Goal: Task Accomplishment & Management: Complete application form

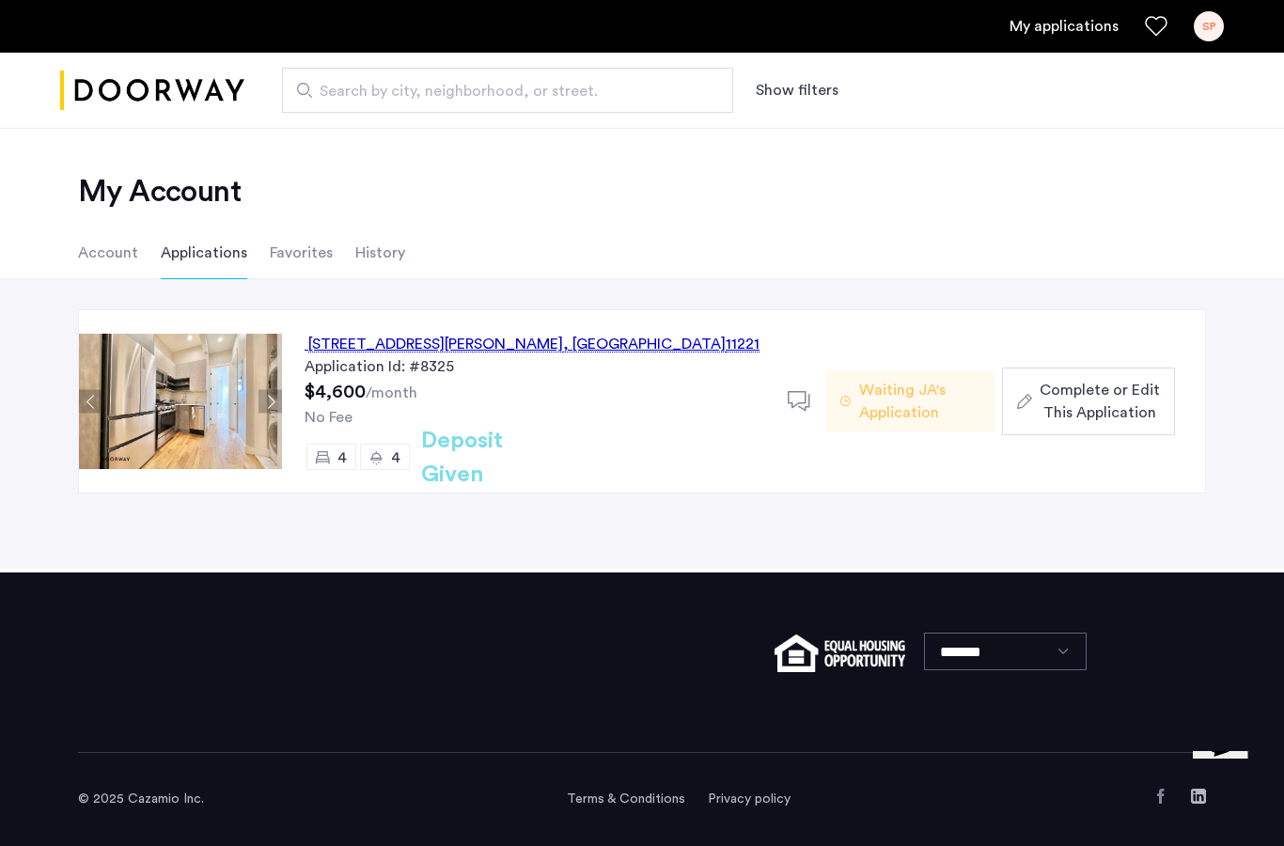
click at [1092, 385] on span "Complete or Edit This Application" at bounding box center [1100, 401] width 120 height 45
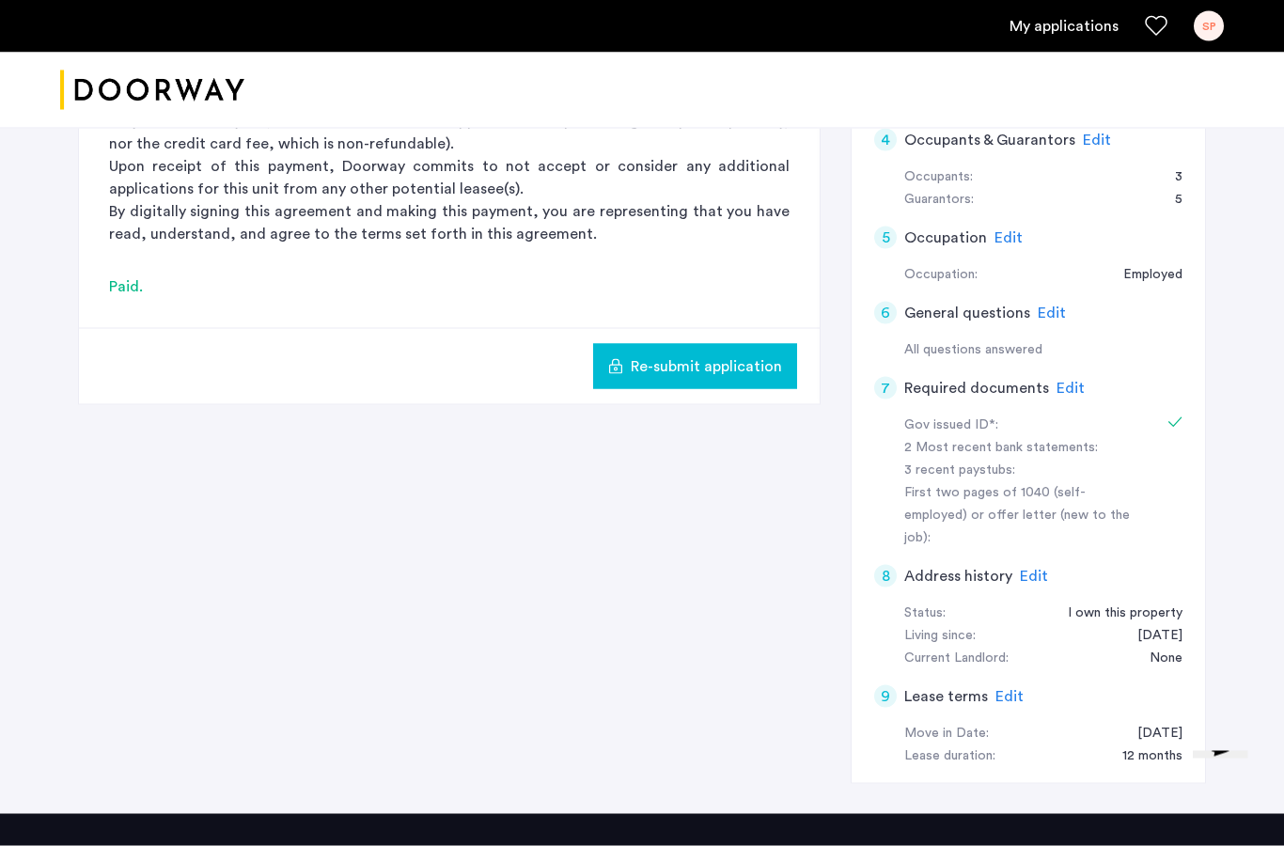
scroll to position [640, 0]
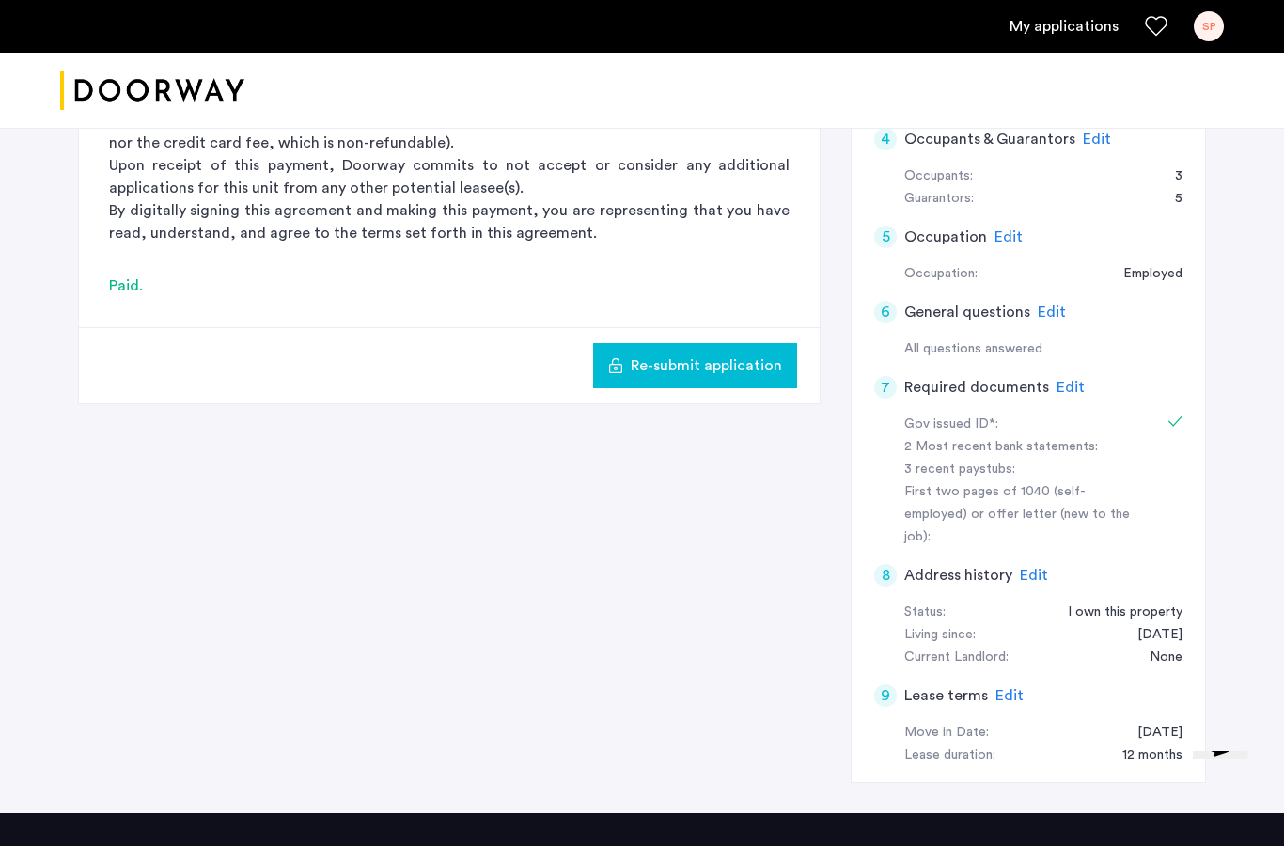
click at [1073, 380] on span "Edit" at bounding box center [1071, 387] width 28 height 15
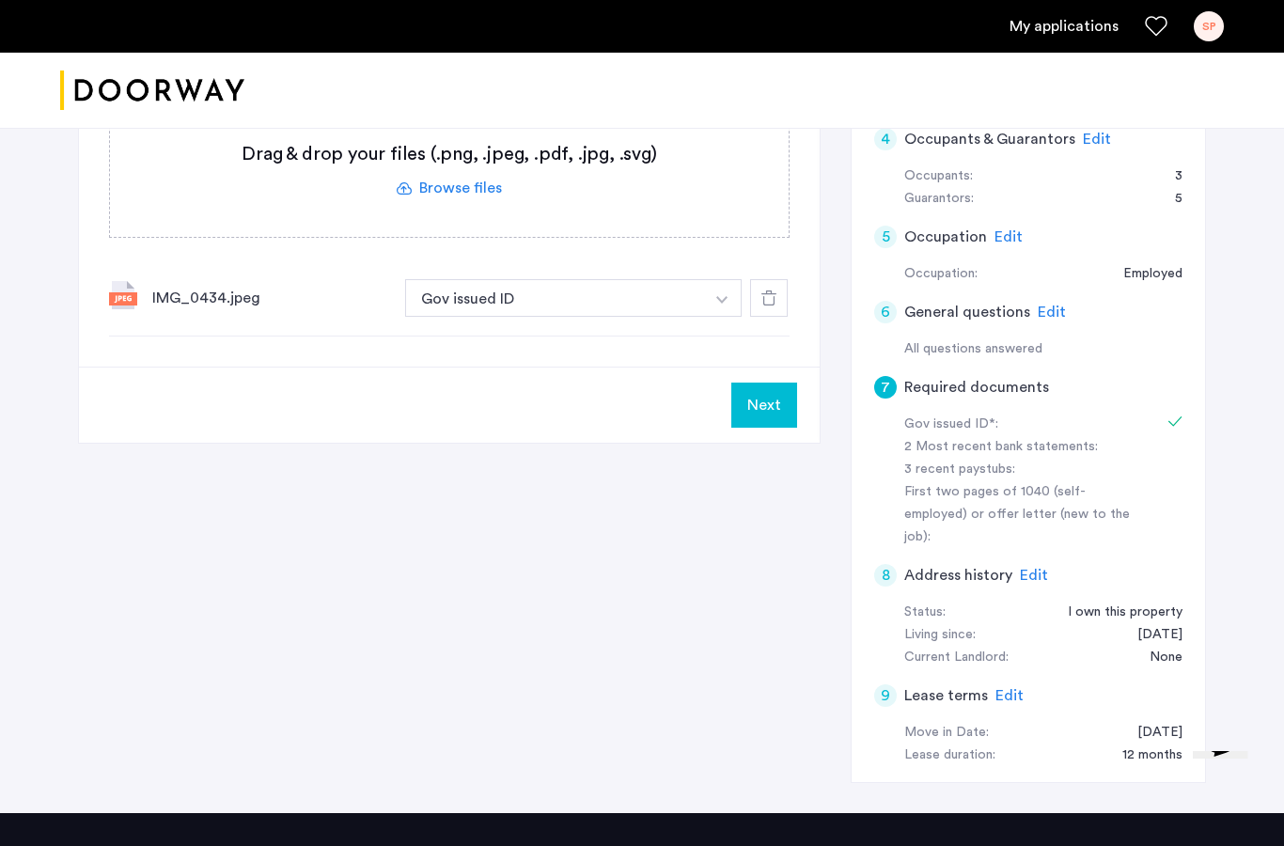
click at [763, 383] on button "Next" at bounding box center [764, 405] width 66 height 45
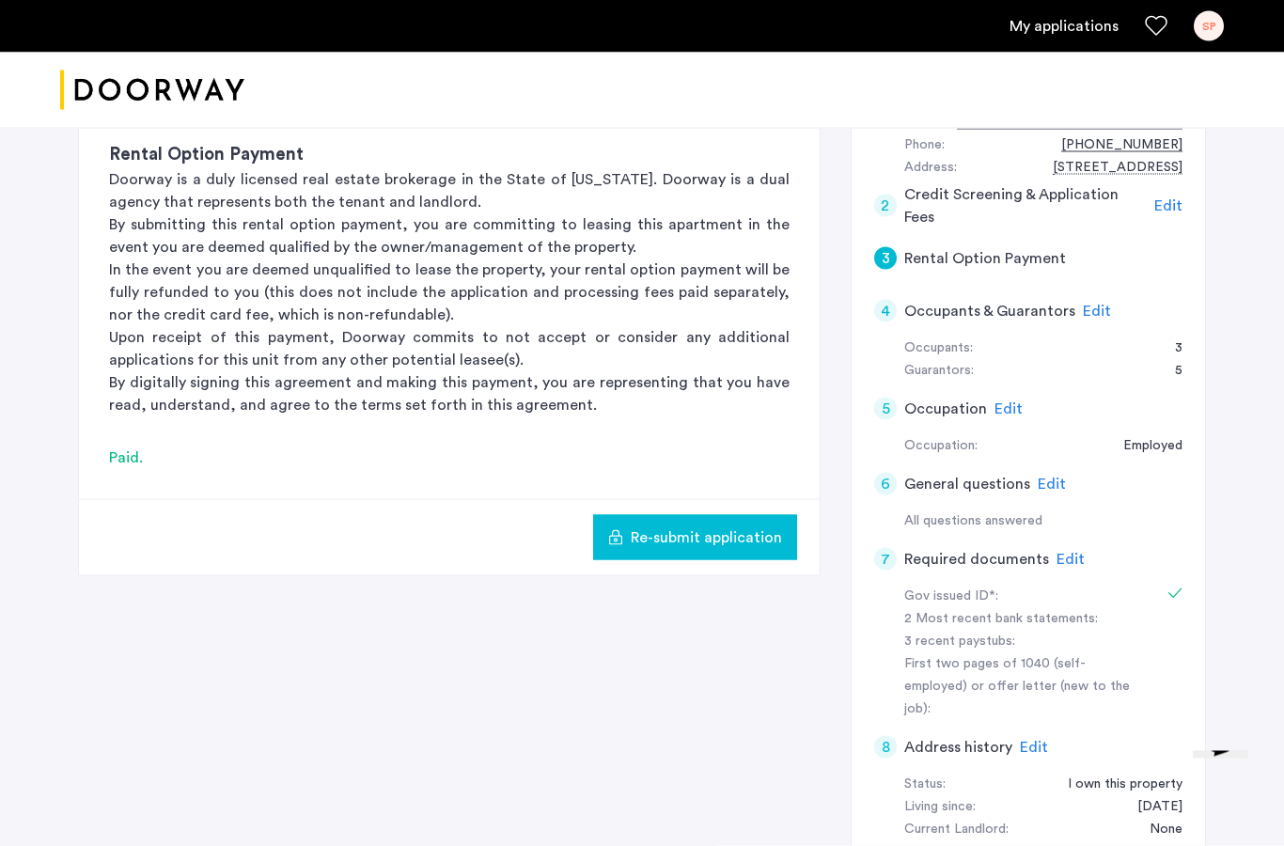
scroll to position [476, 0]
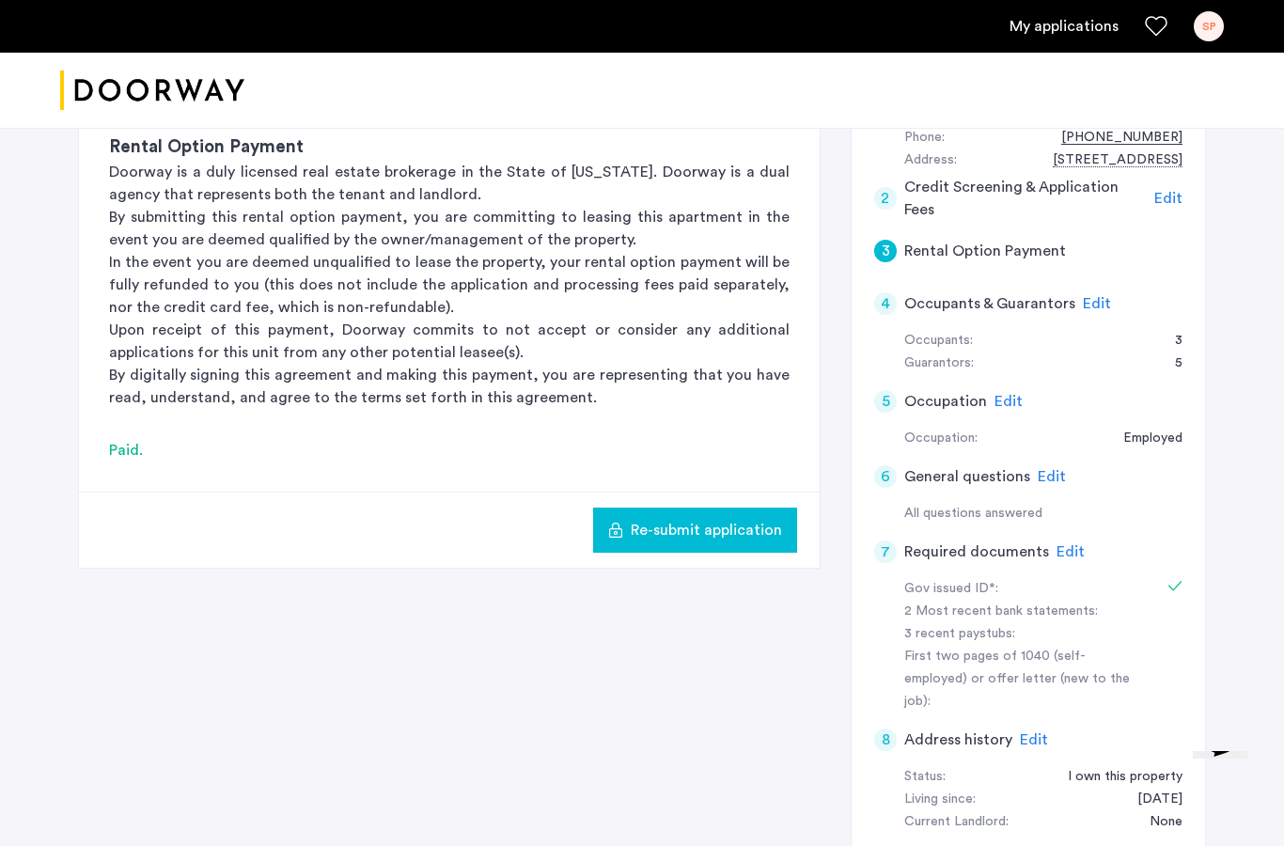
click at [1064, 544] on span "Edit" at bounding box center [1071, 551] width 28 height 15
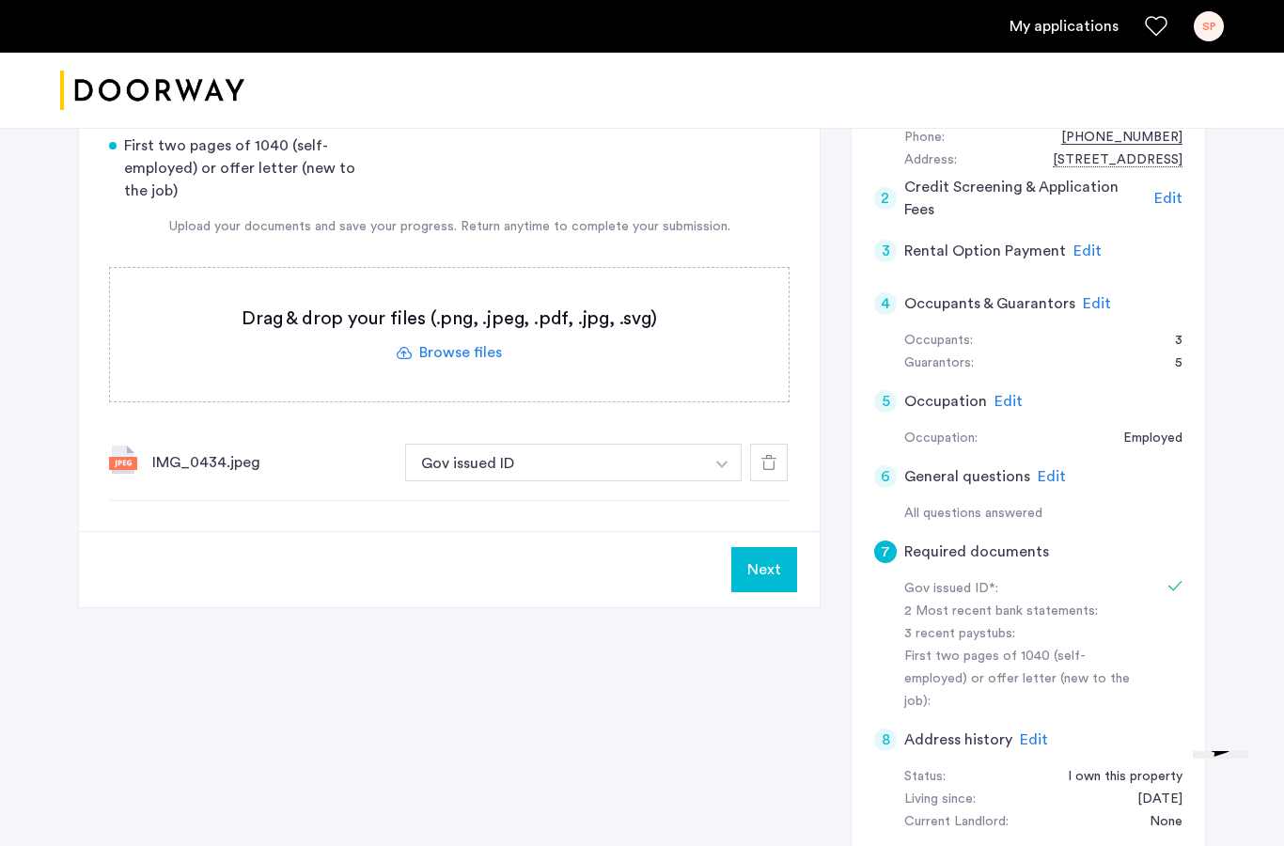
click at [717, 444] on button "button" at bounding box center [722, 463] width 39 height 38
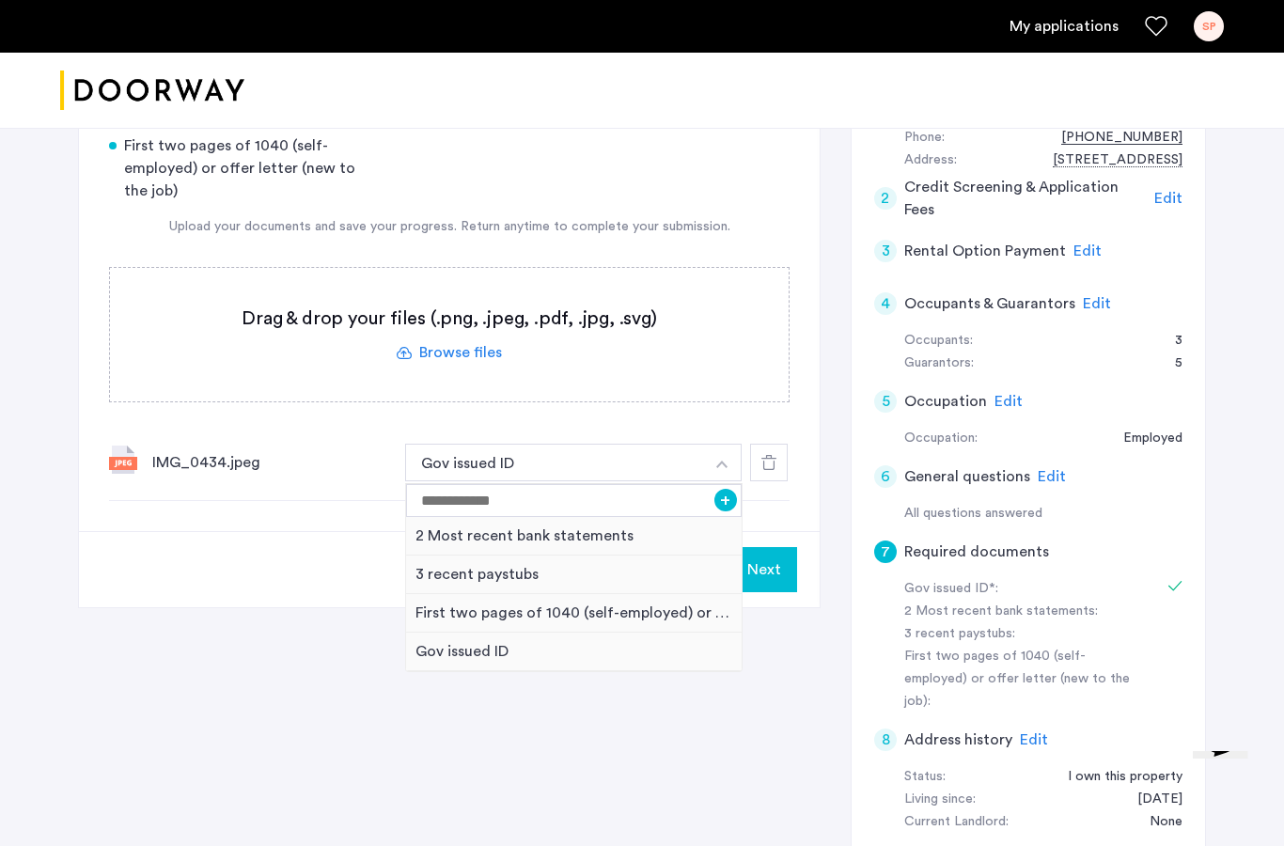
click at [594, 517] on div "2 Most recent bank statements" at bounding box center [574, 536] width 336 height 39
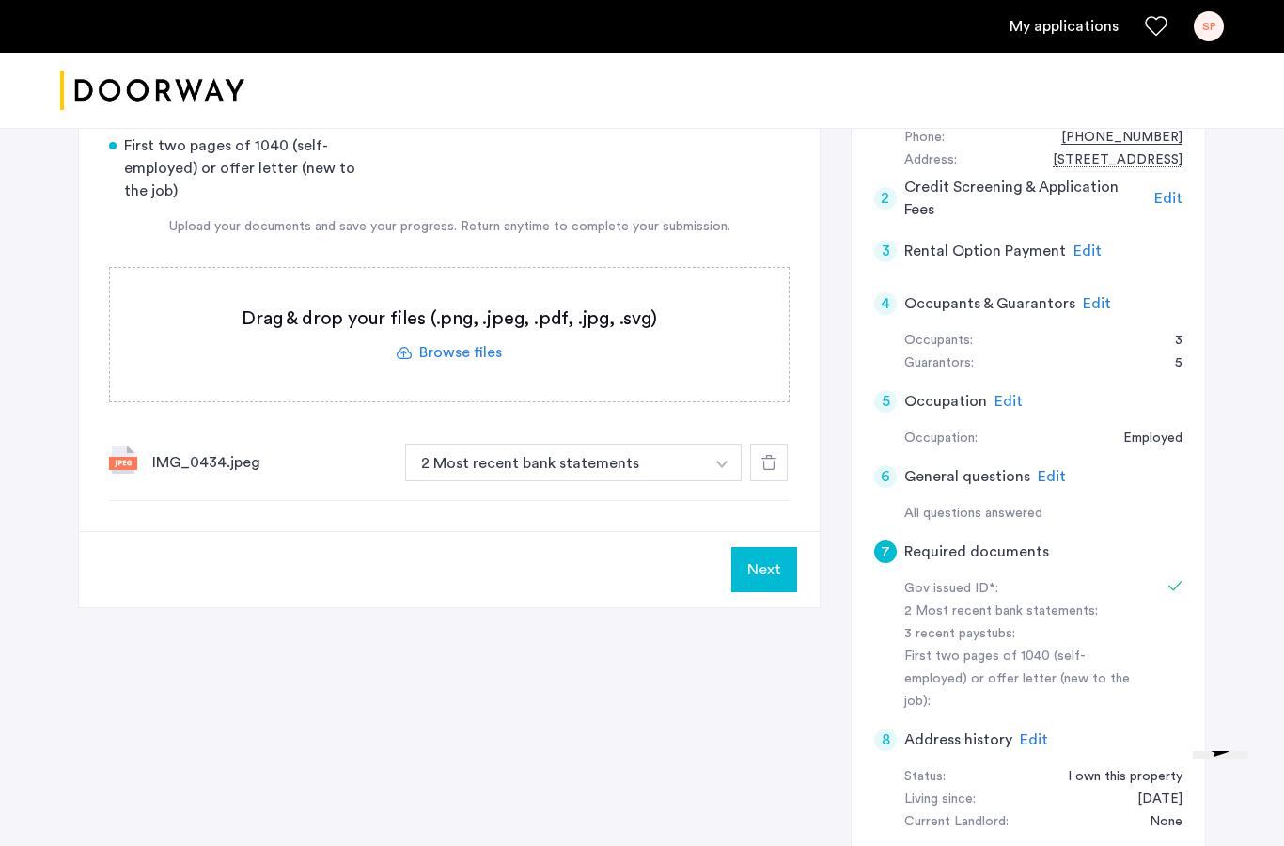
click at [775, 547] on button "Next" at bounding box center [764, 569] width 66 height 45
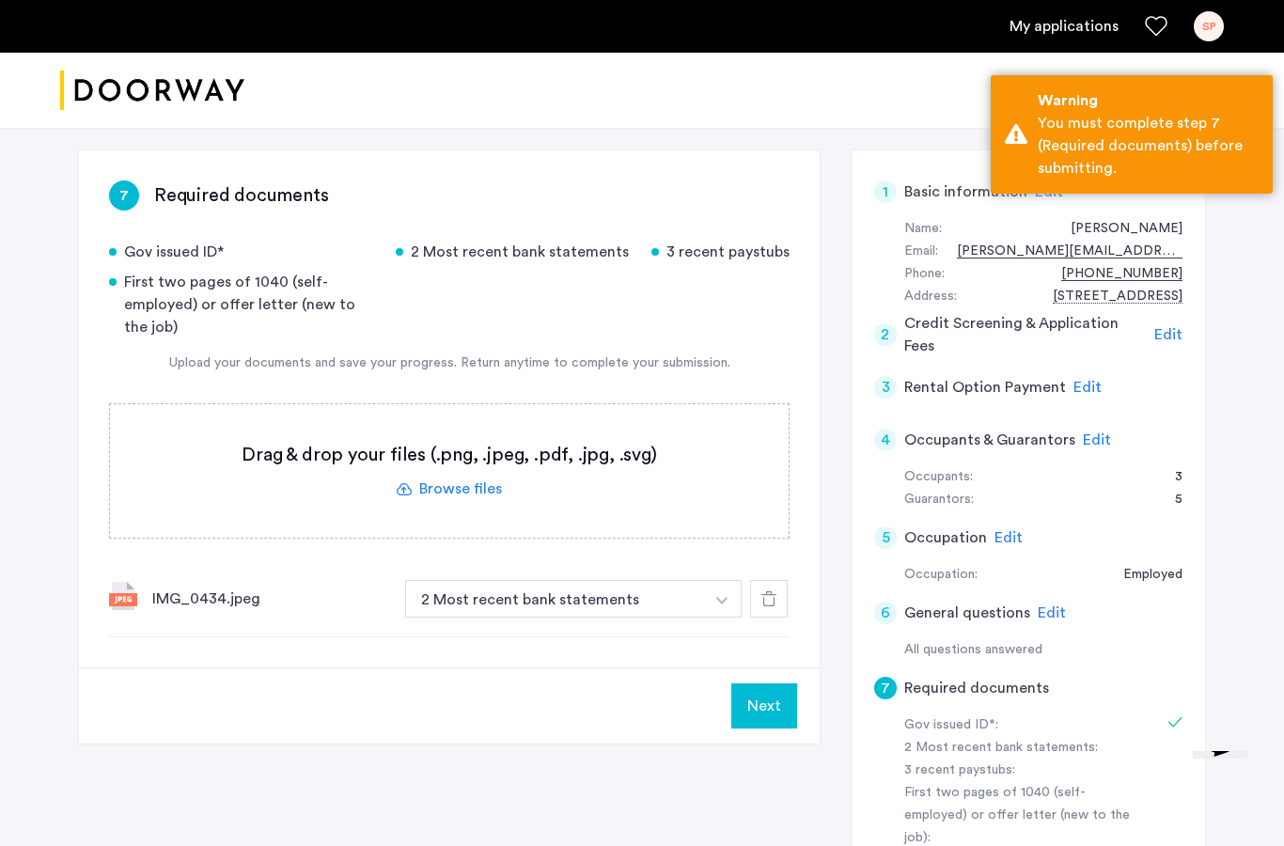
scroll to position [337, 0]
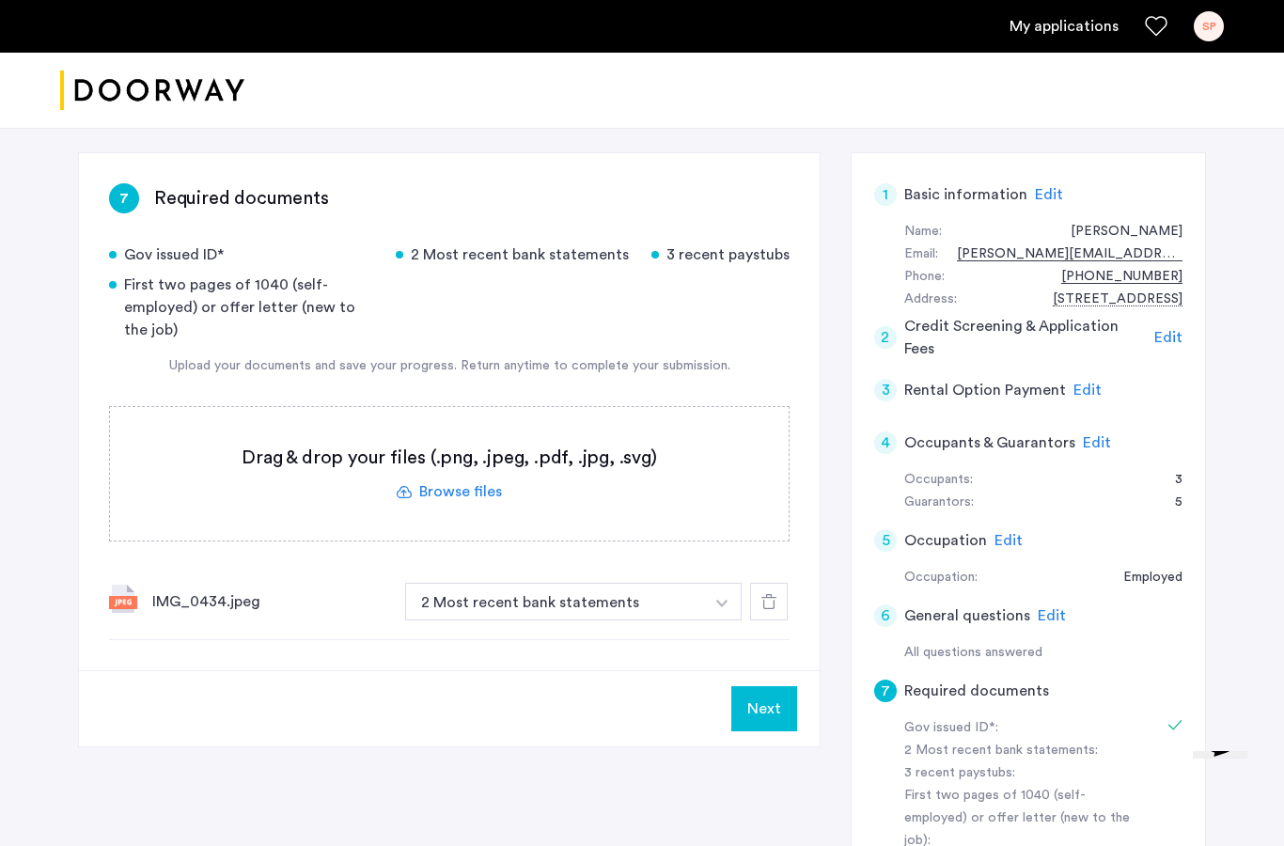
click at [478, 427] on label at bounding box center [449, 473] width 679 height 133
click at [0, 0] on input "file" at bounding box center [0, 0] width 0 height 0
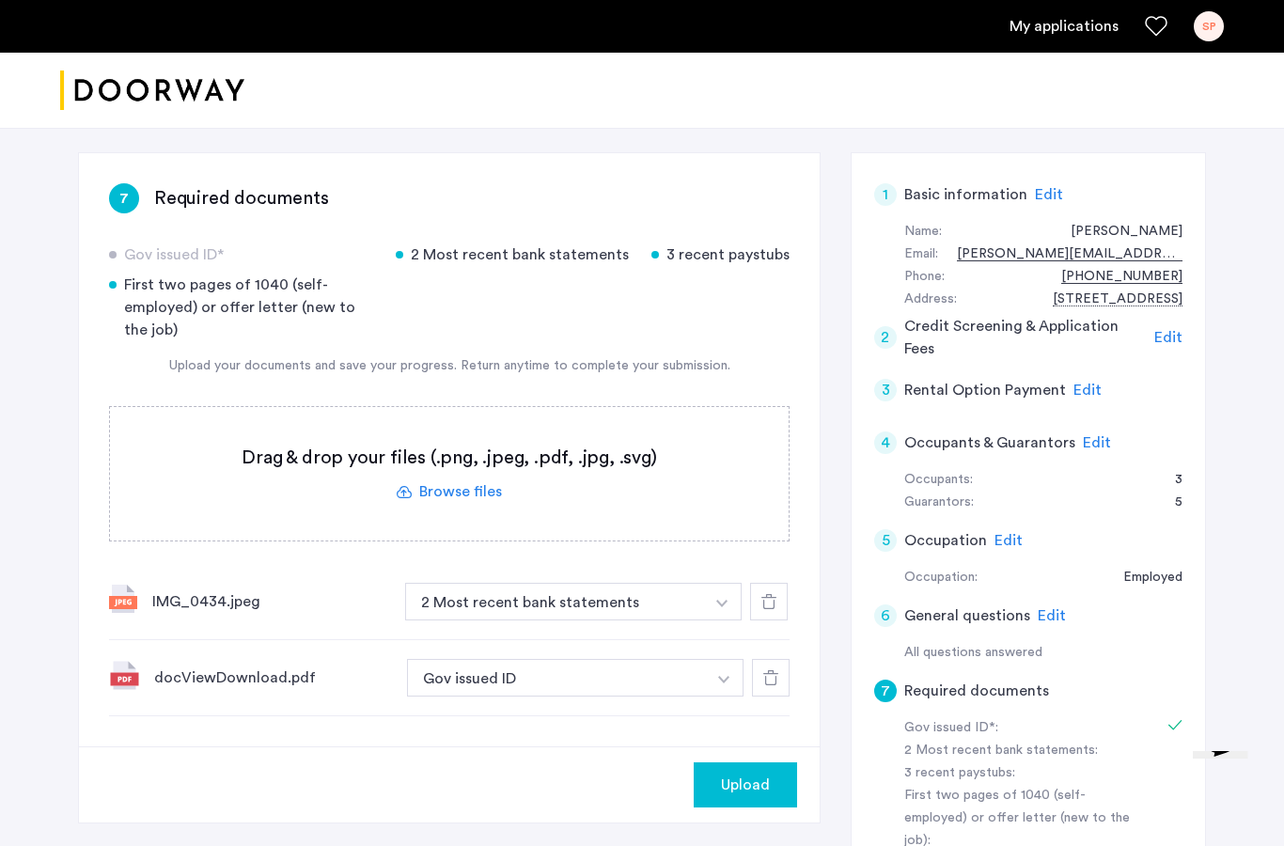
click at [716, 583] on button "button" at bounding box center [722, 602] width 39 height 38
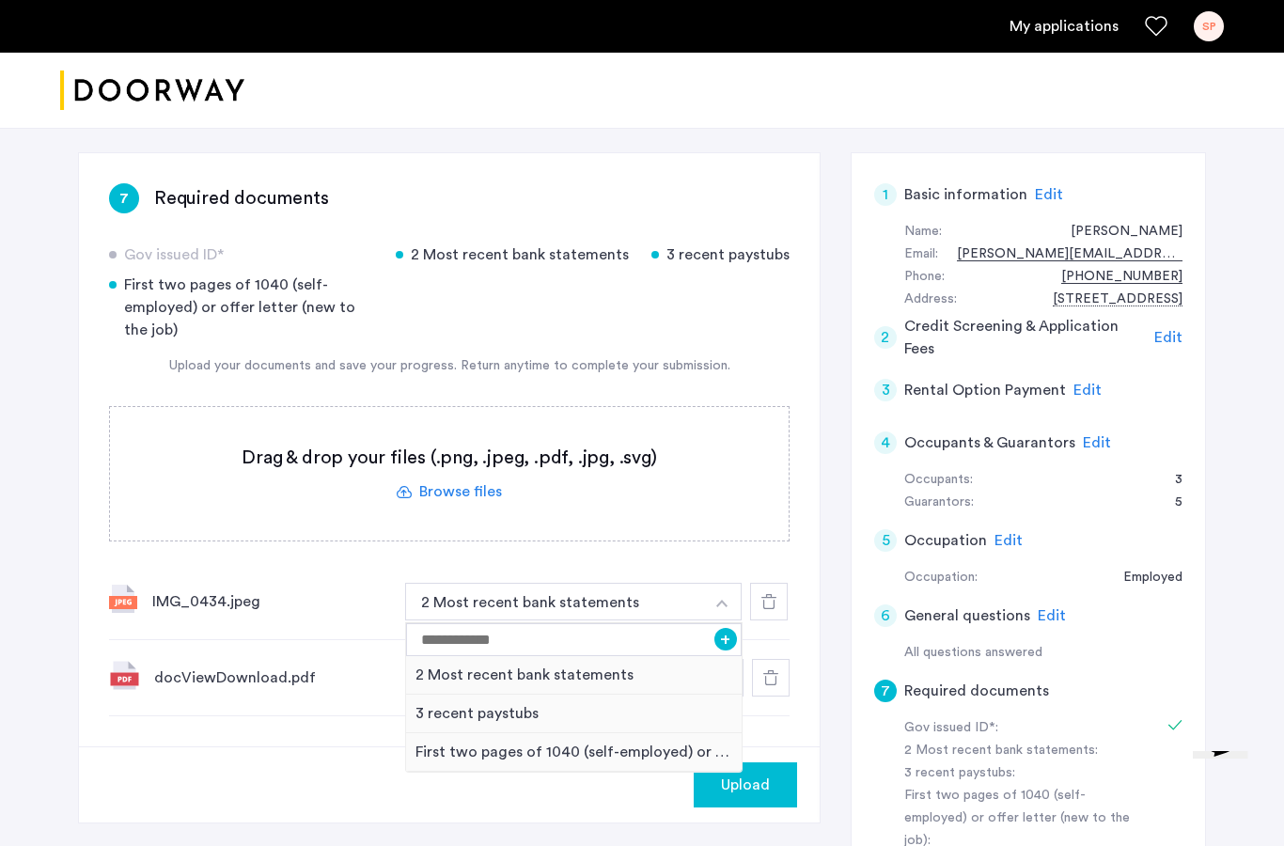
click at [549, 806] on div "7 Required documents Gov issued ID* 2 Most recent bank statements 3 recent pays…" at bounding box center [642, 634] width 1128 height 964
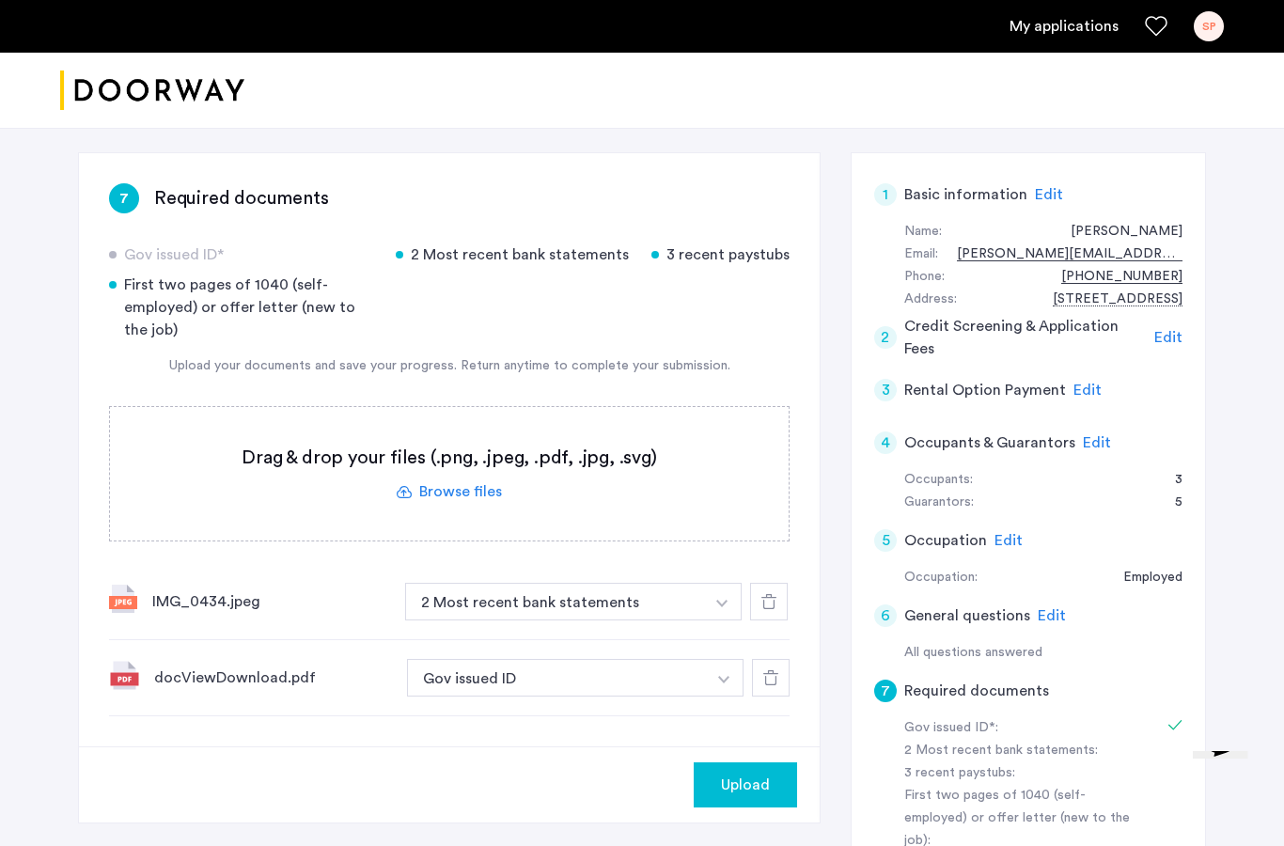
click at [727, 600] on img "button" at bounding box center [721, 604] width 11 height 8
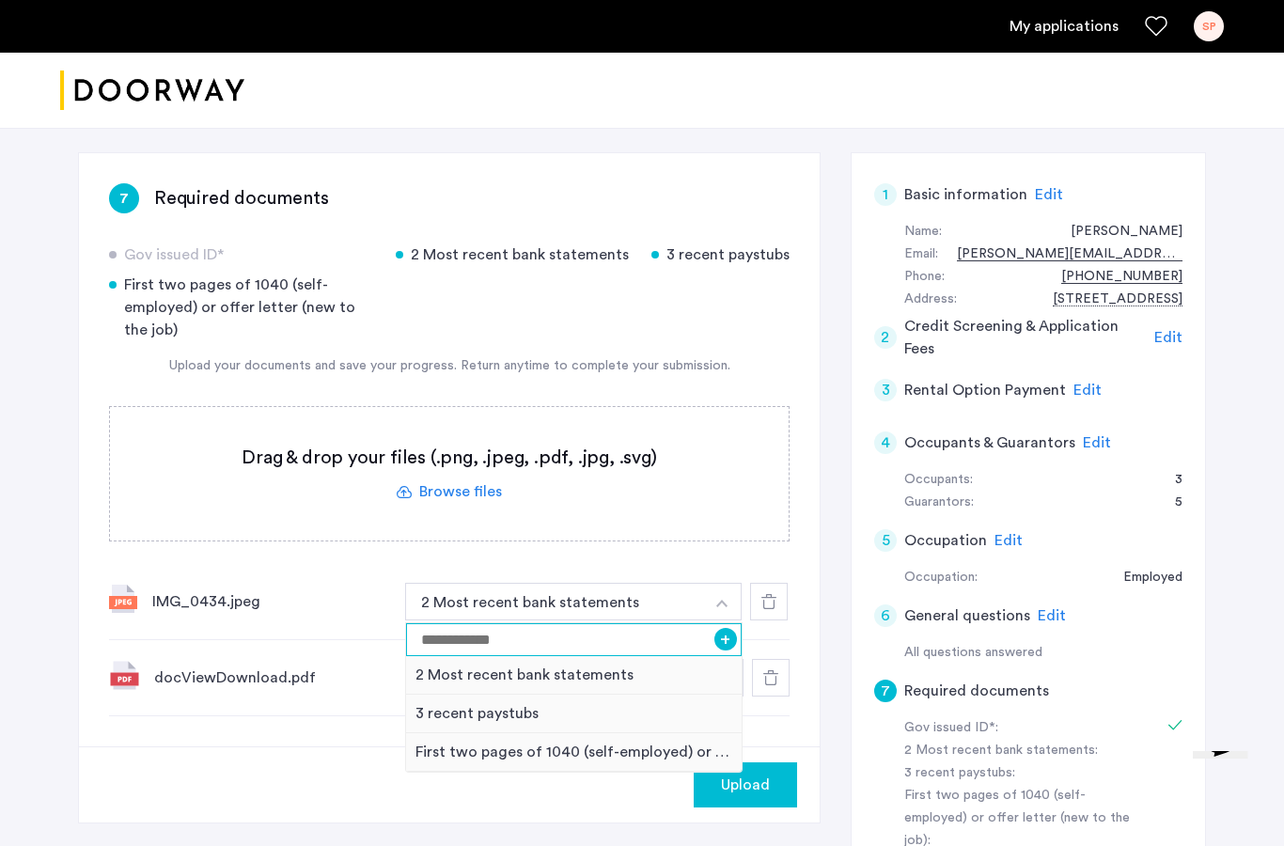
click at [540, 623] on input at bounding box center [574, 639] width 336 height 33
click at [571, 766] on div "7 Required documents Gov issued ID* 2 Most recent bank statements 3 recent pays…" at bounding box center [642, 635] width 1128 height 964
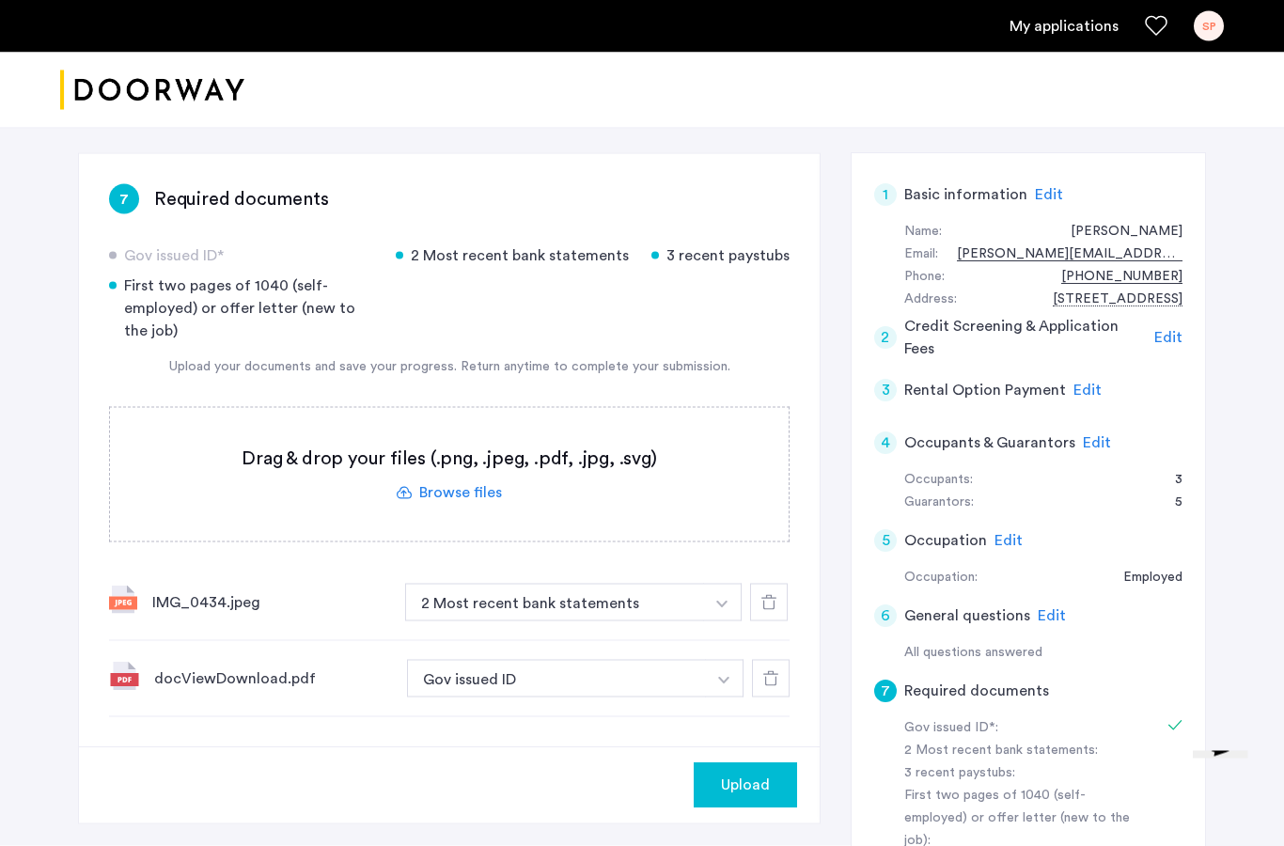
click at [724, 584] on button "button" at bounding box center [722, 603] width 39 height 38
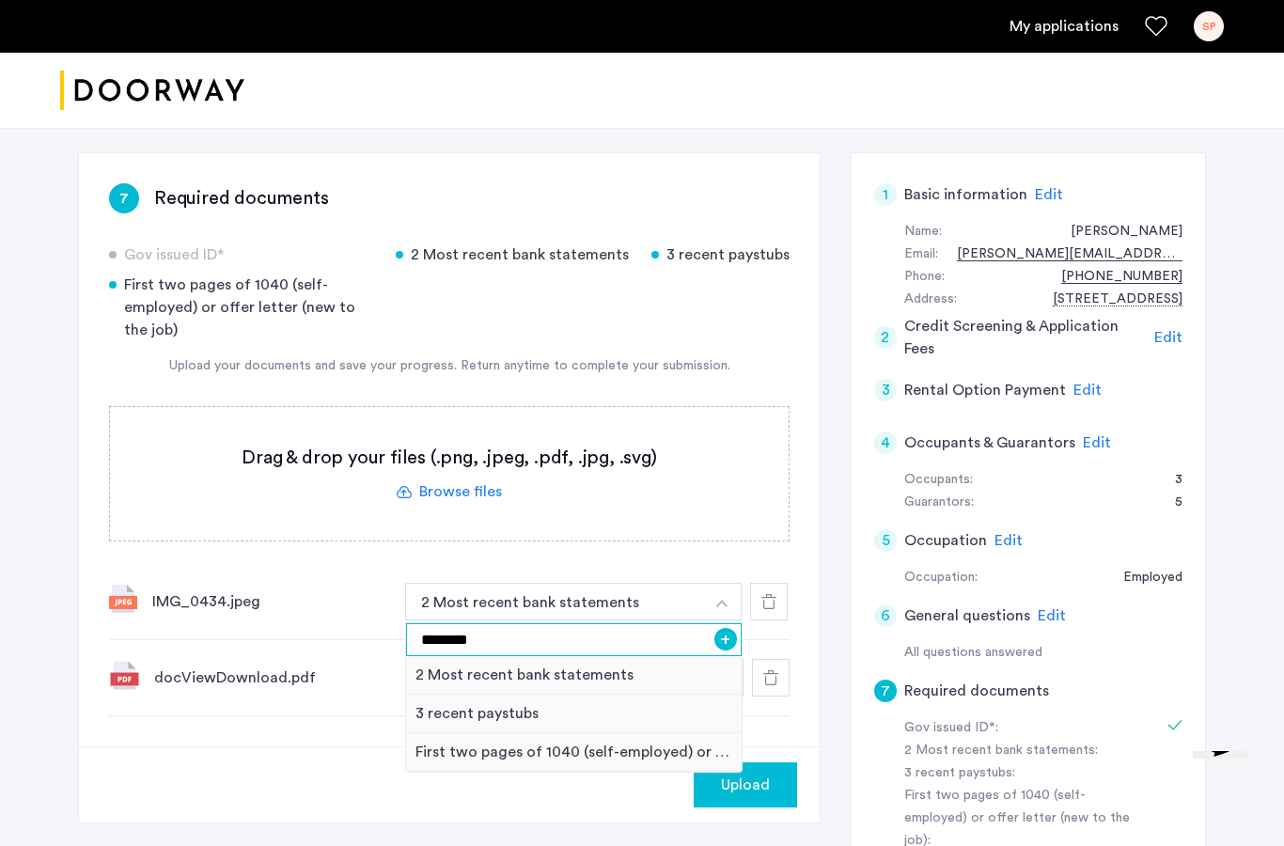
click at [482, 623] on input "********" at bounding box center [574, 639] width 336 height 33
type input "*"
click at [271, 747] on div "Upload" at bounding box center [449, 785] width 741 height 76
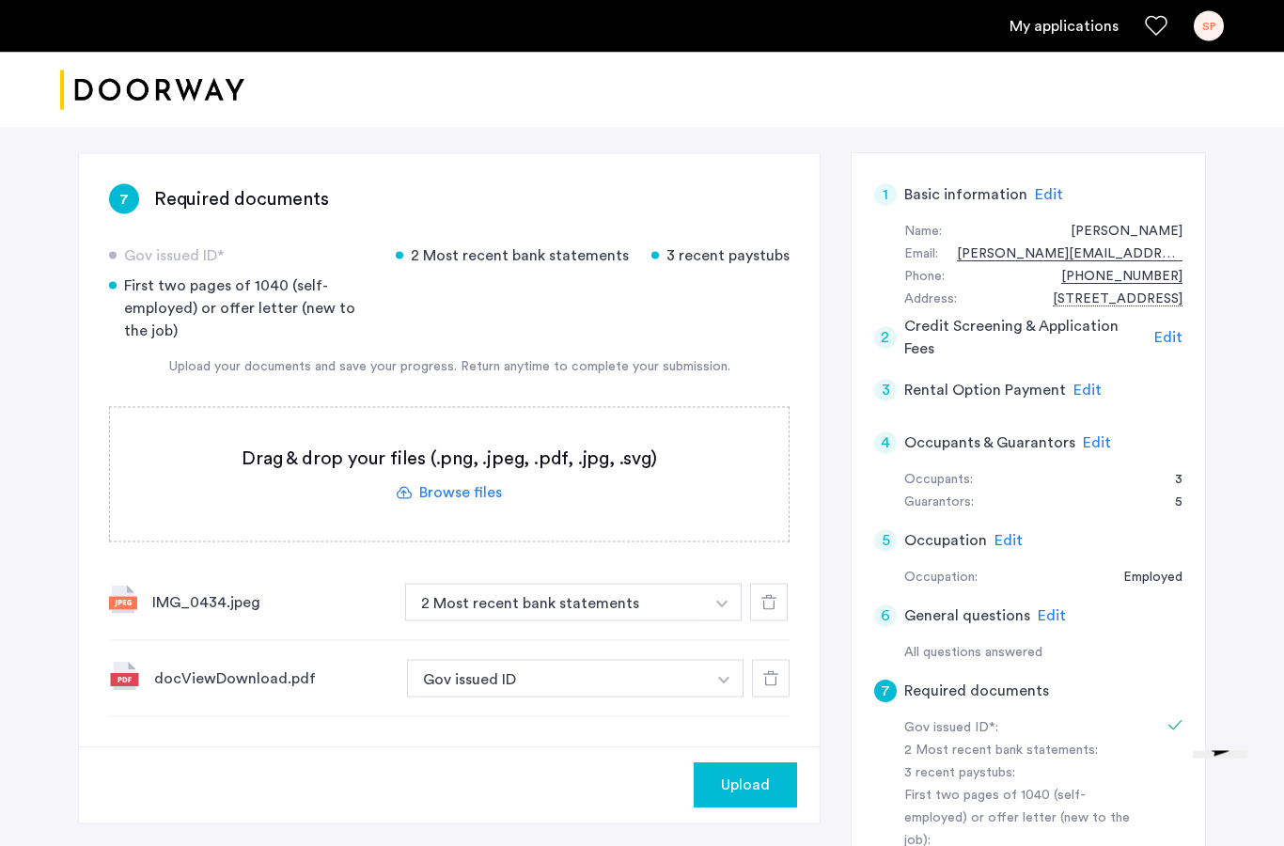
click at [736, 619] on button "button" at bounding box center [722, 603] width 39 height 38
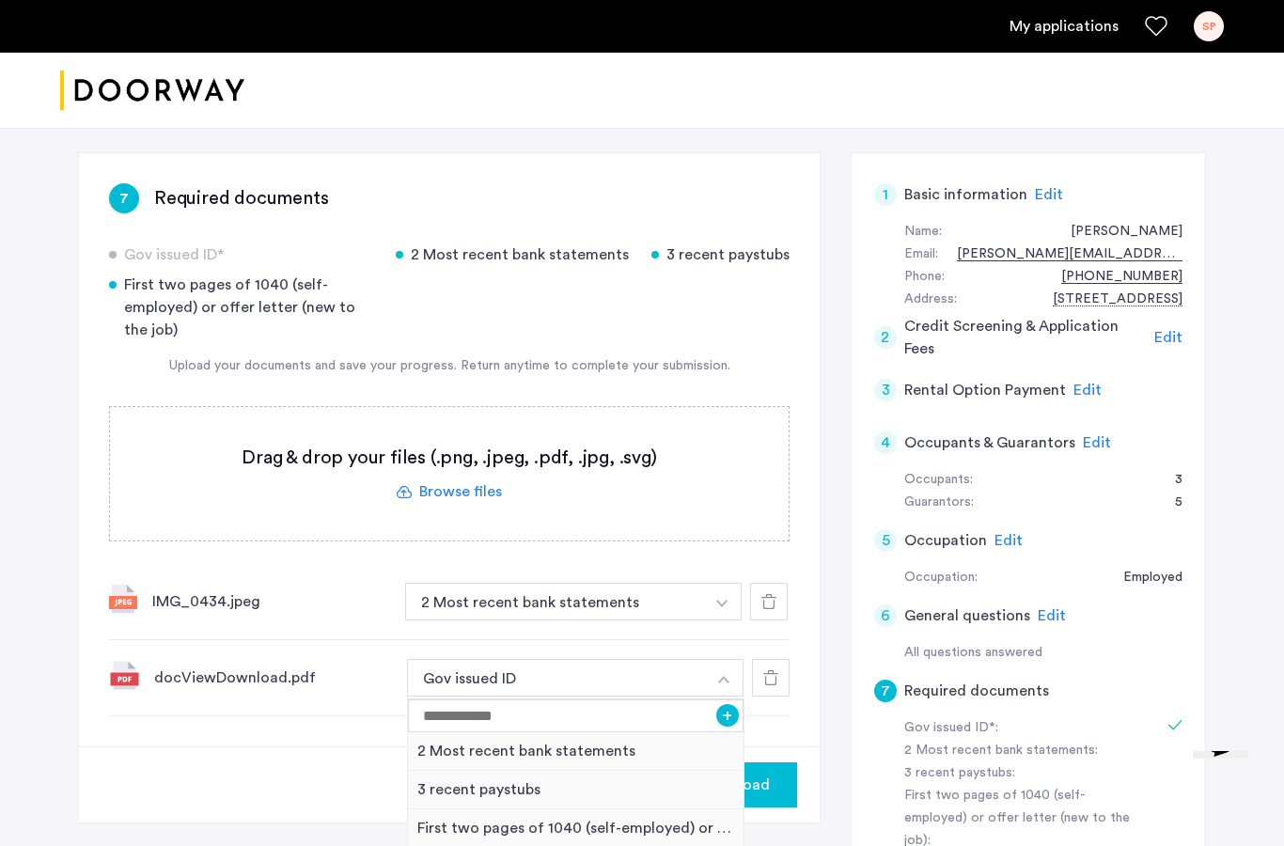
click at [621, 732] on div "2 Most recent bank statements" at bounding box center [576, 751] width 336 height 39
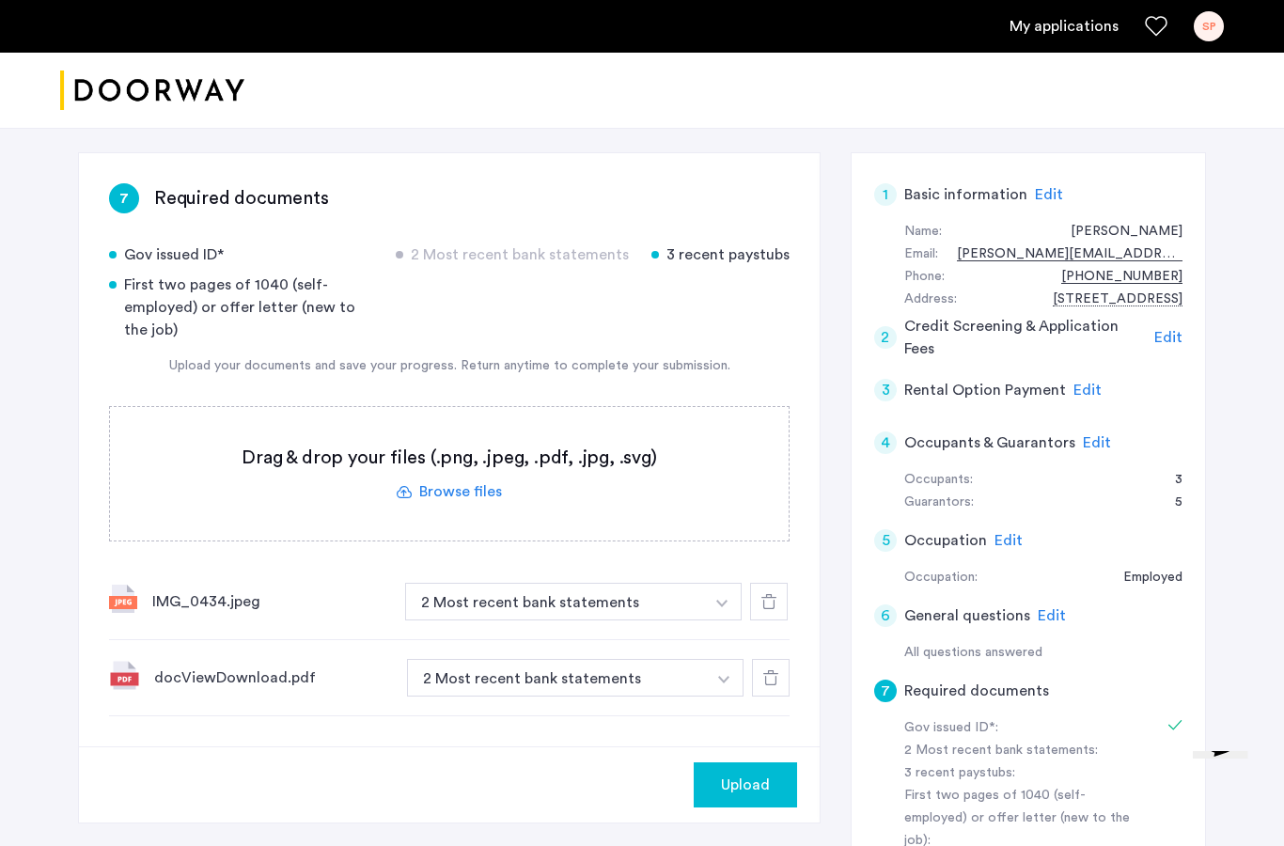
click at [721, 583] on button "button" at bounding box center [722, 602] width 39 height 38
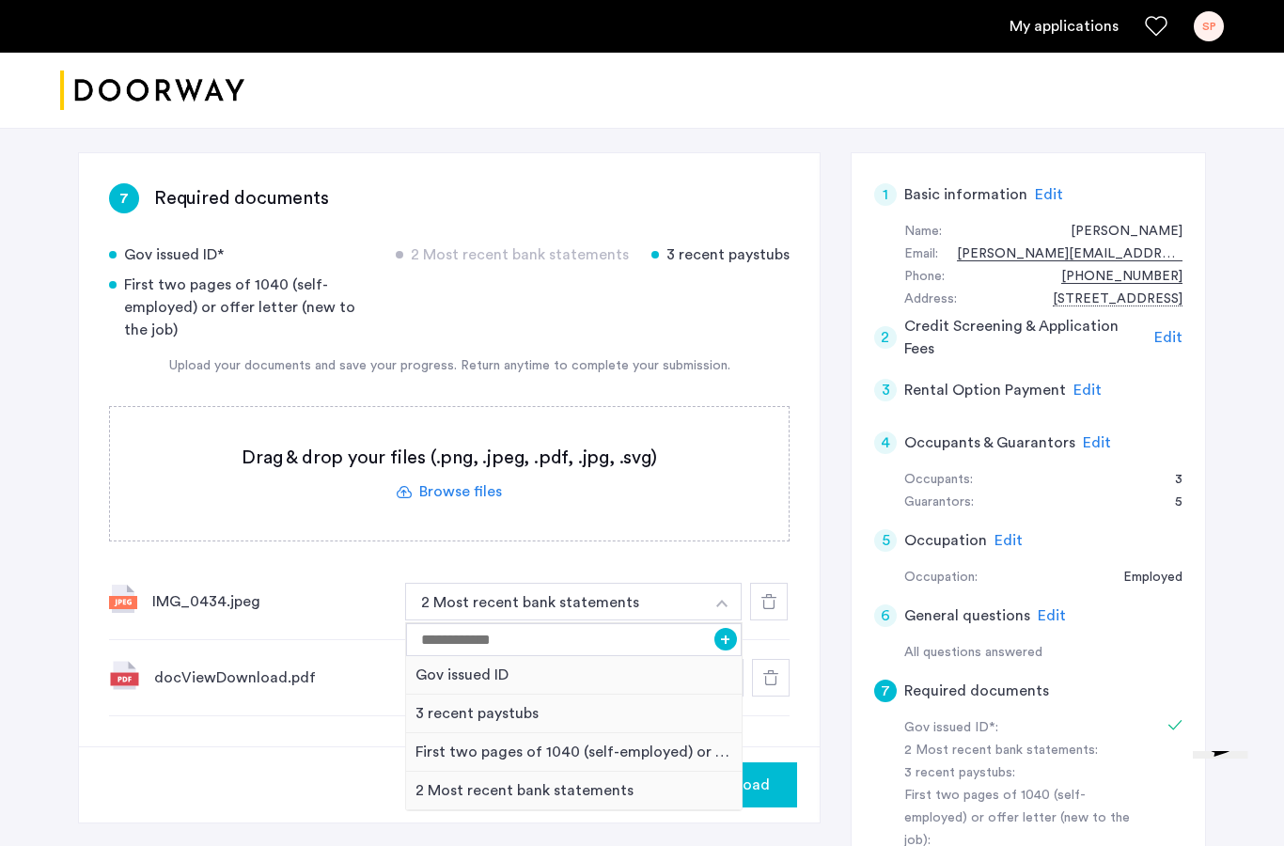
click at [496, 656] on div "Gov issued ID" at bounding box center [574, 675] width 336 height 39
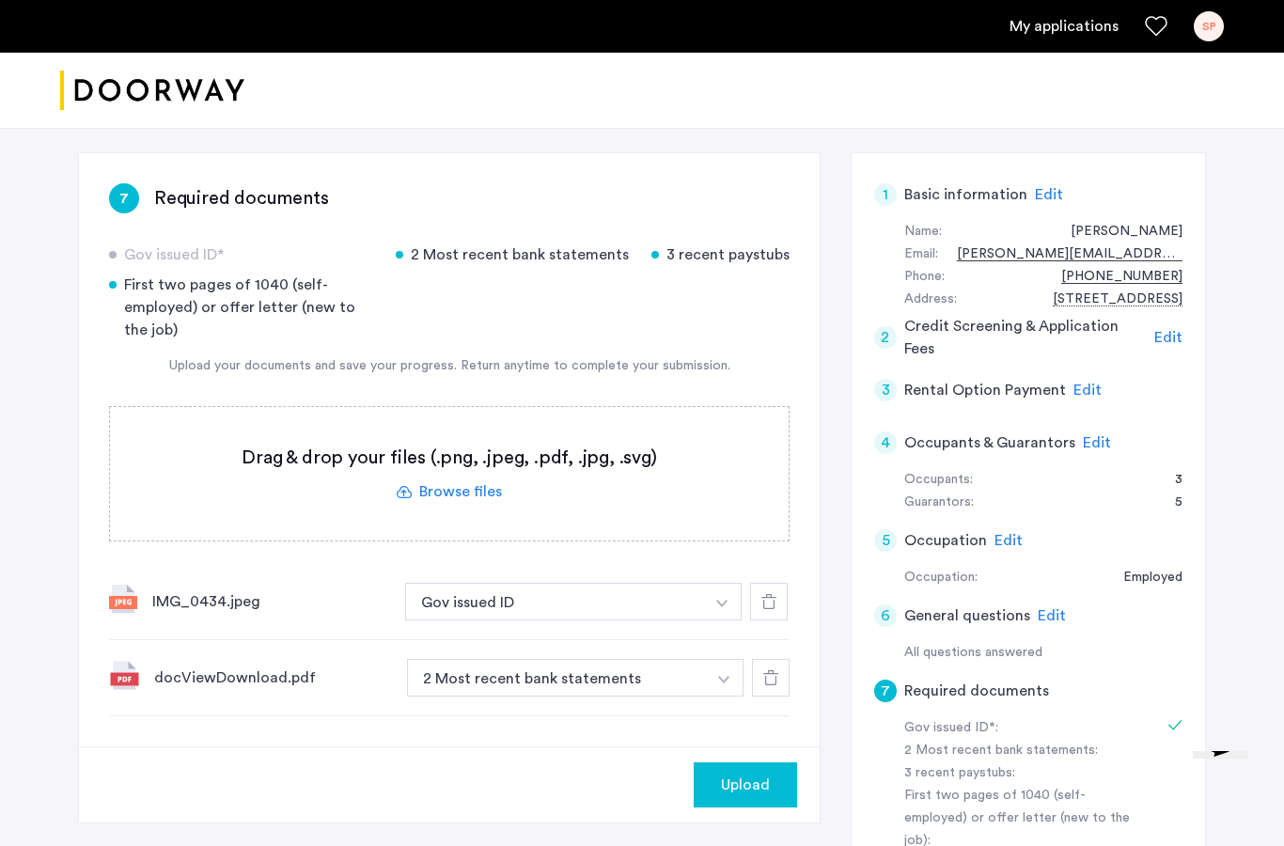
scroll to position [412, 0]
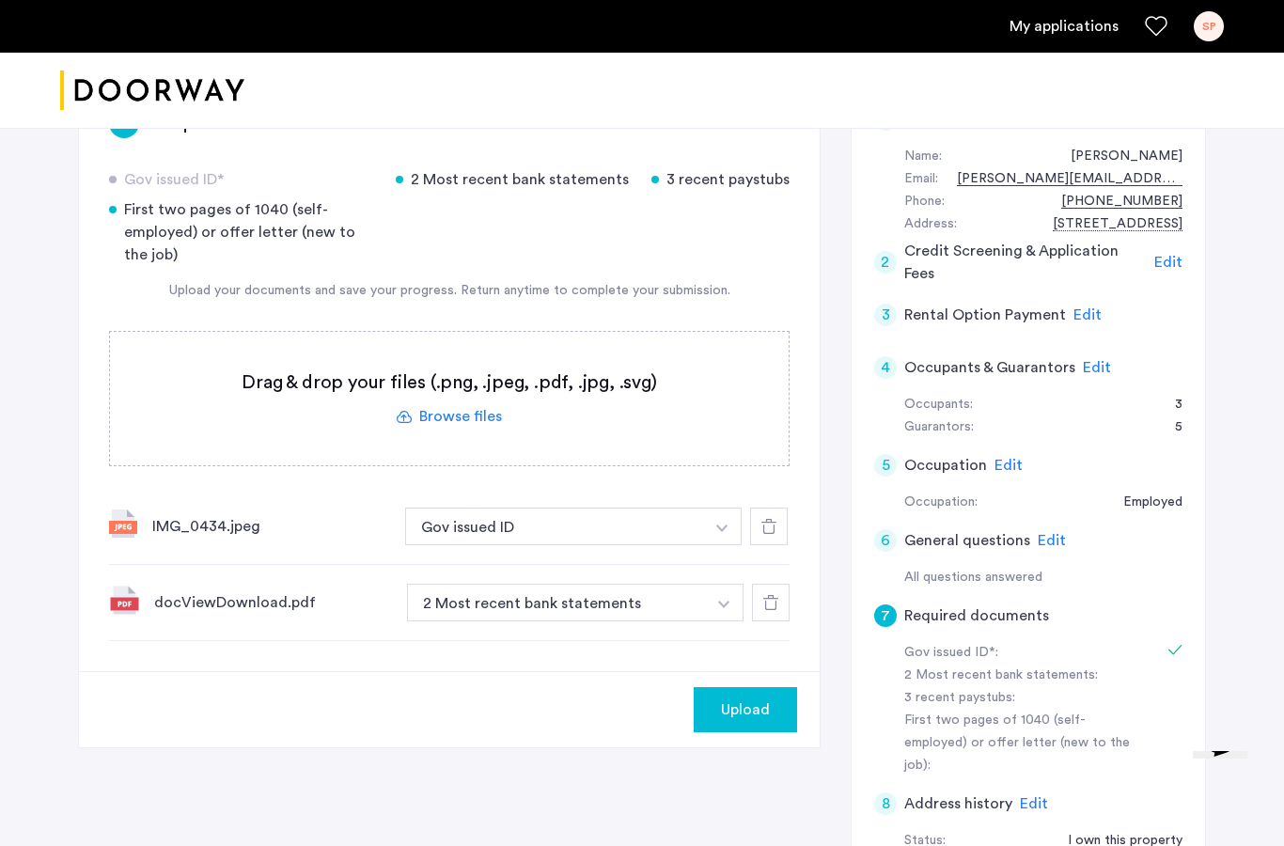
click at [470, 359] on label at bounding box center [449, 398] width 679 height 133
click at [0, 0] on input "file" at bounding box center [0, 0] width 0 height 0
click at [471, 363] on label at bounding box center [449, 398] width 679 height 133
click at [0, 0] on input "file" at bounding box center [0, 0] width 0 height 0
click at [454, 354] on label at bounding box center [449, 398] width 679 height 133
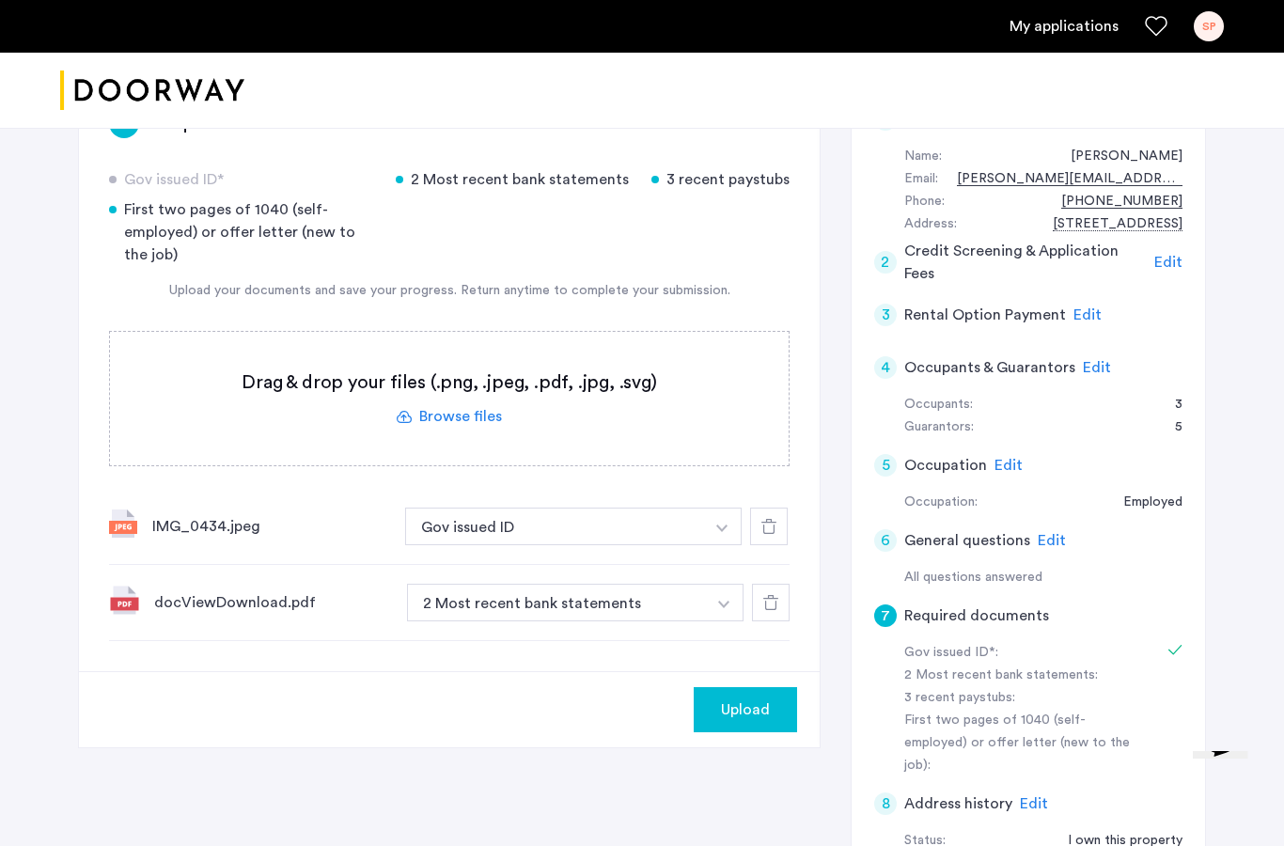
click at [0, 0] on input "file" at bounding box center [0, 0] width 0 height 0
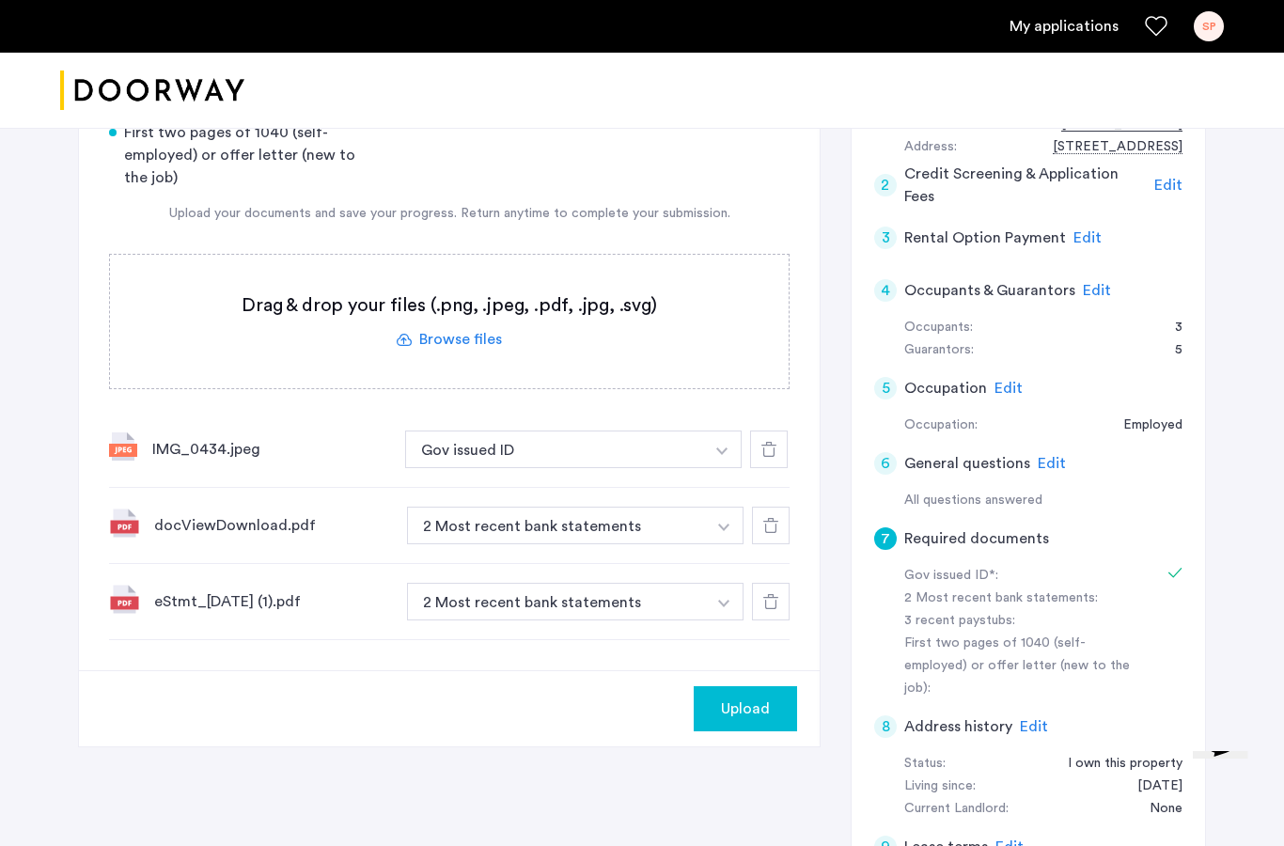
scroll to position [489, 0]
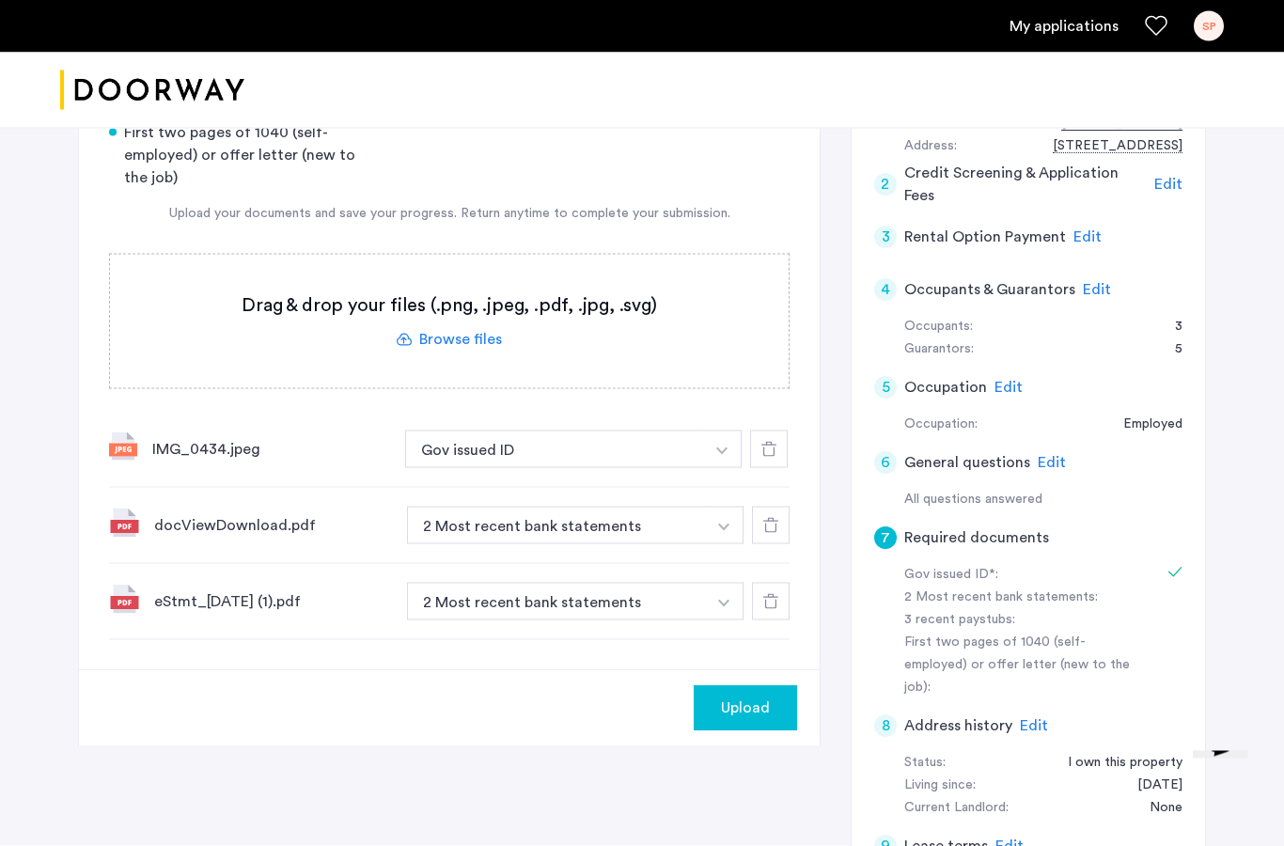
click at [459, 274] on label at bounding box center [449, 321] width 679 height 133
click at [0, 0] on input "file" at bounding box center [0, 0] width 0 height 0
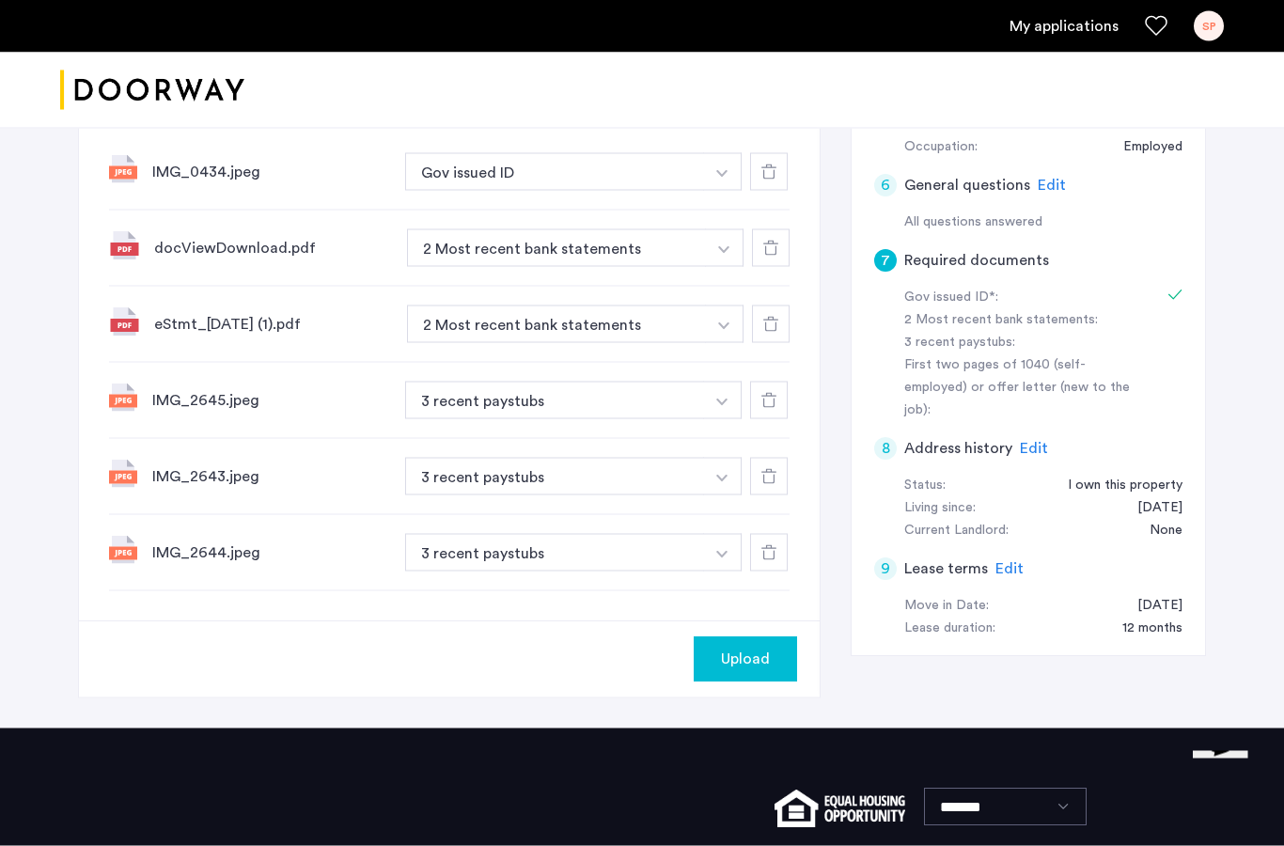
scroll to position [783, 0]
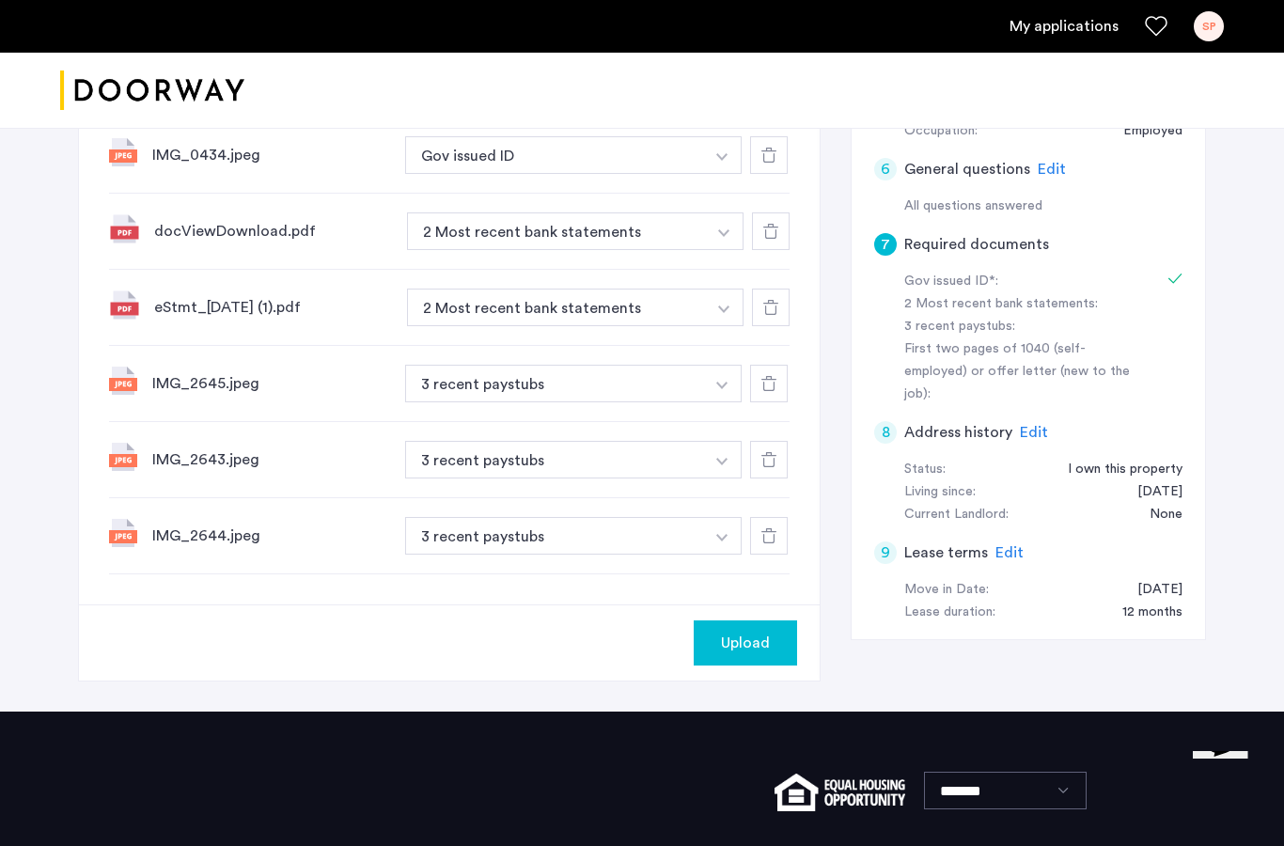
click at [757, 632] on span "Upload" at bounding box center [745, 643] width 49 height 23
